Goal: Task Accomplishment & Management: Manage account settings

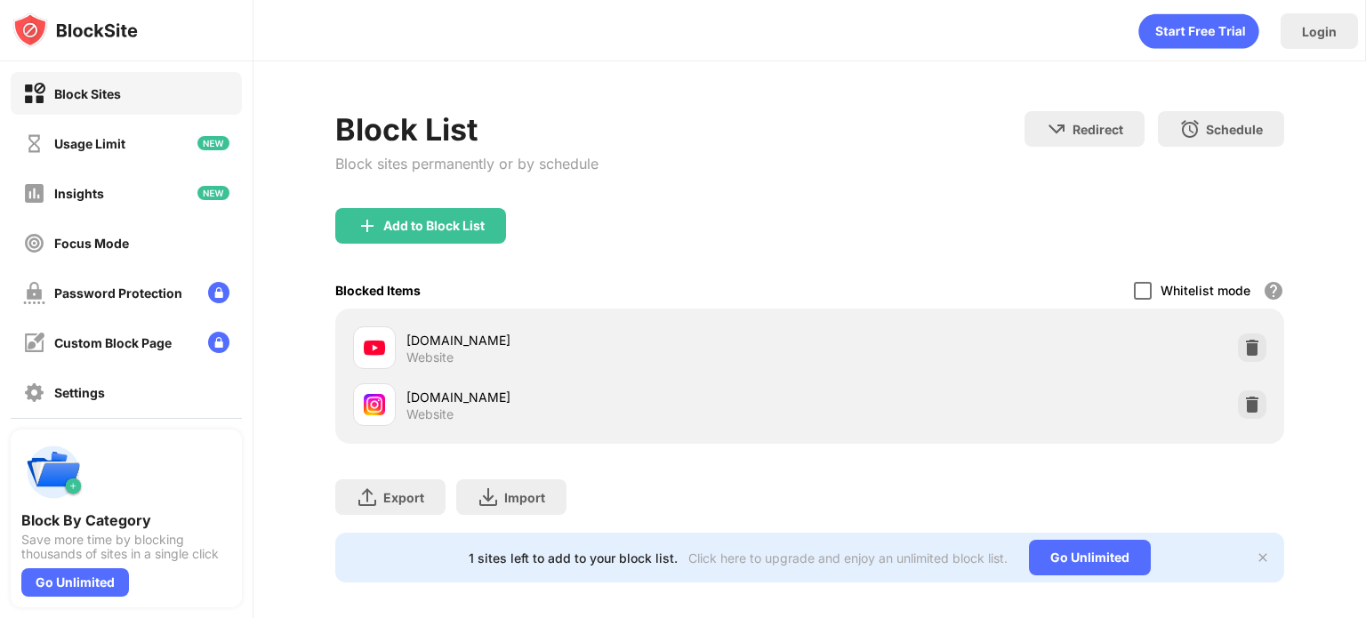
click at [1135, 291] on div at bounding box center [1143, 291] width 18 height 18
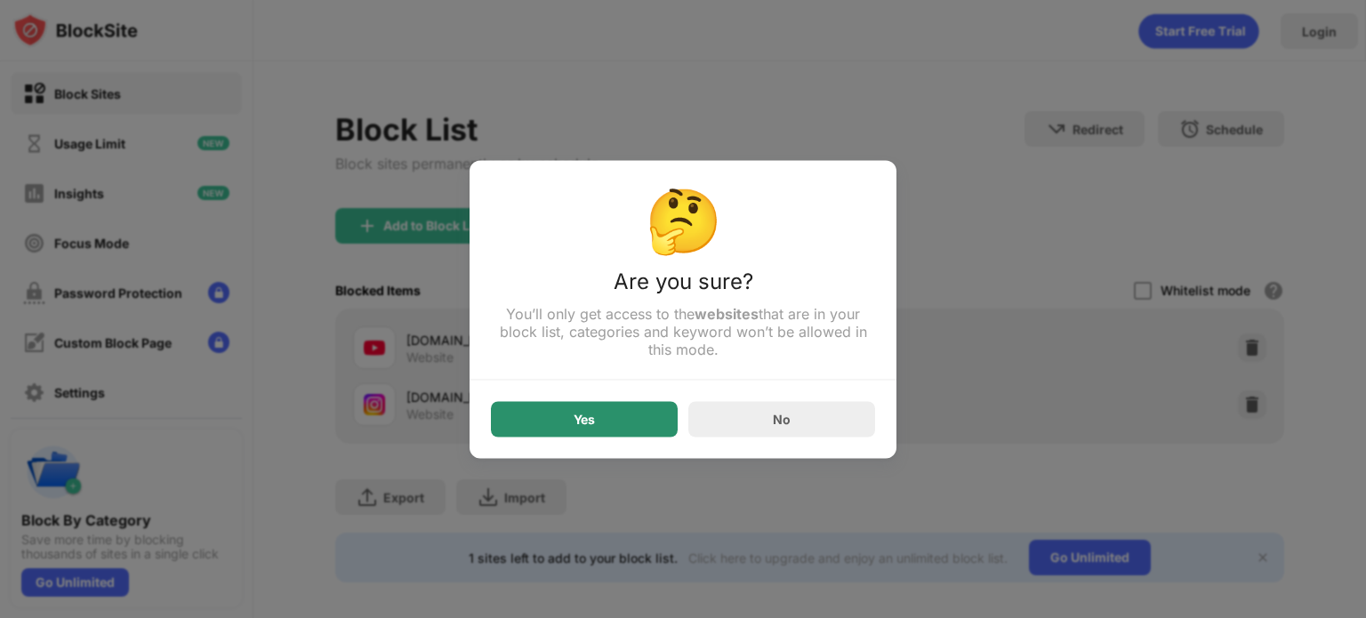
click at [625, 428] on div "Yes" at bounding box center [584, 419] width 187 height 36
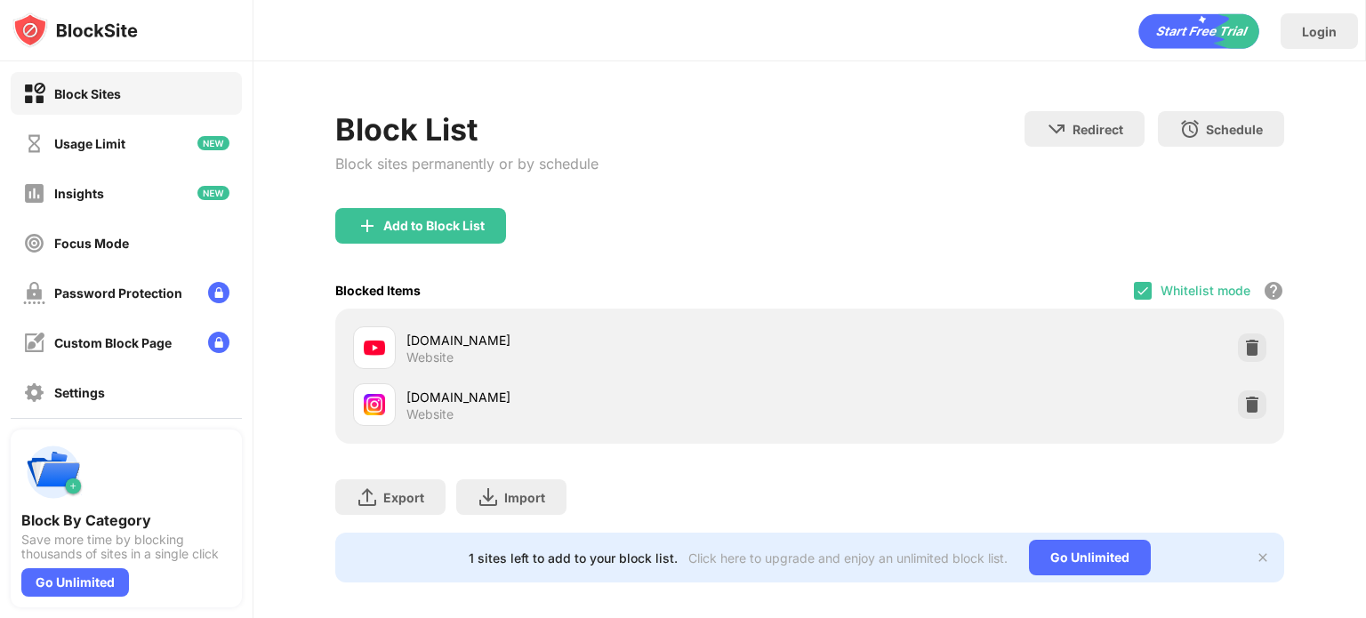
click at [1130, 309] on div "youtube.com Website instagram.com Website" at bounding box center [809, 376] width 949 height 135
click at [1136, 293] on img at bounding box center [1143, 291] width 14 height 14
